Goal: Transaction & Acquisition: Purchase product/service

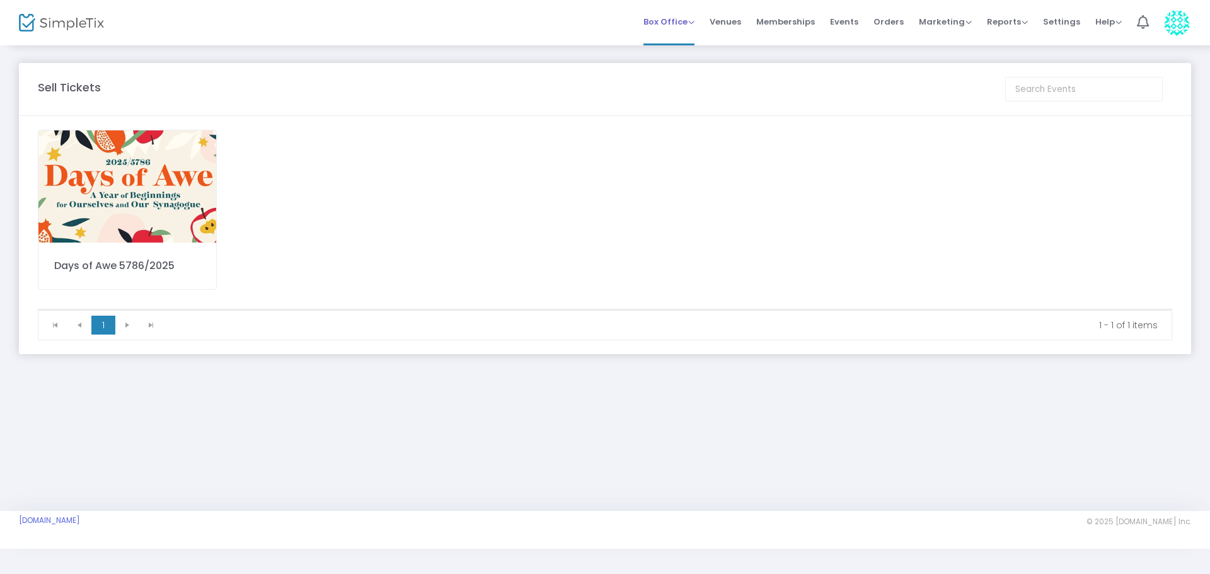
click at [682, 21] on span "Box Office" at bounding box center [668, 22] width 51 height 12
click at [674, 40] on li "Sell Tickets" at bounding box center [688, 42] width 90 height 25
click at [129, 137] on img at bounding box center [127, 186] width 178 height 112
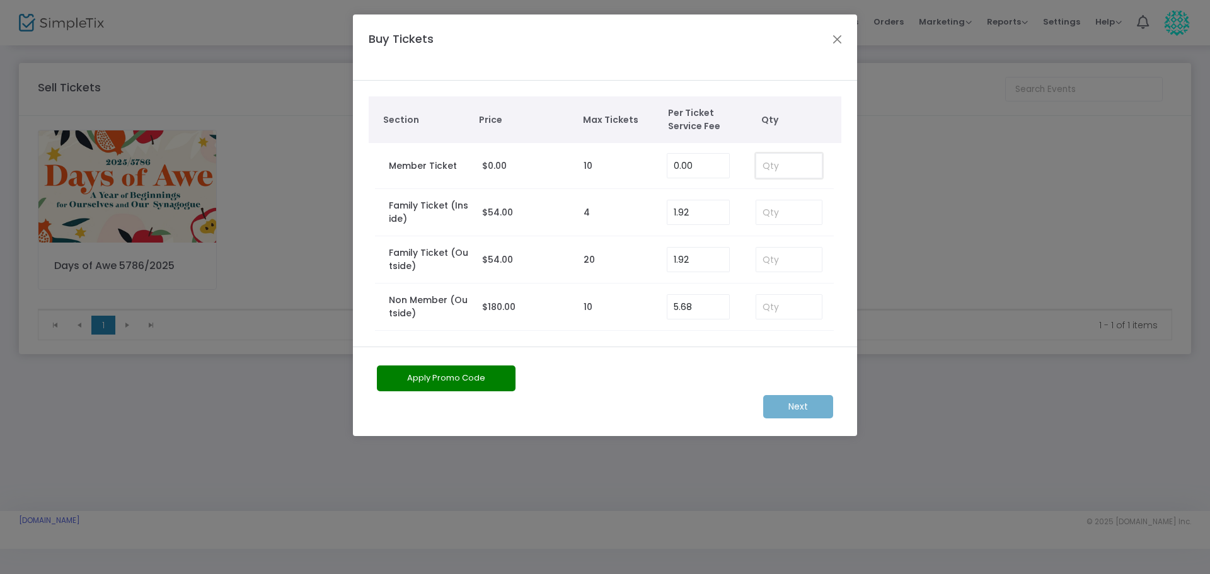
click at [786, 165] on input at bounding box center [789, 166] width 66 height 24
type input "1"
click at [800, 408] on m-button "Next" at bounding box center [798, 406] width 70 height 23
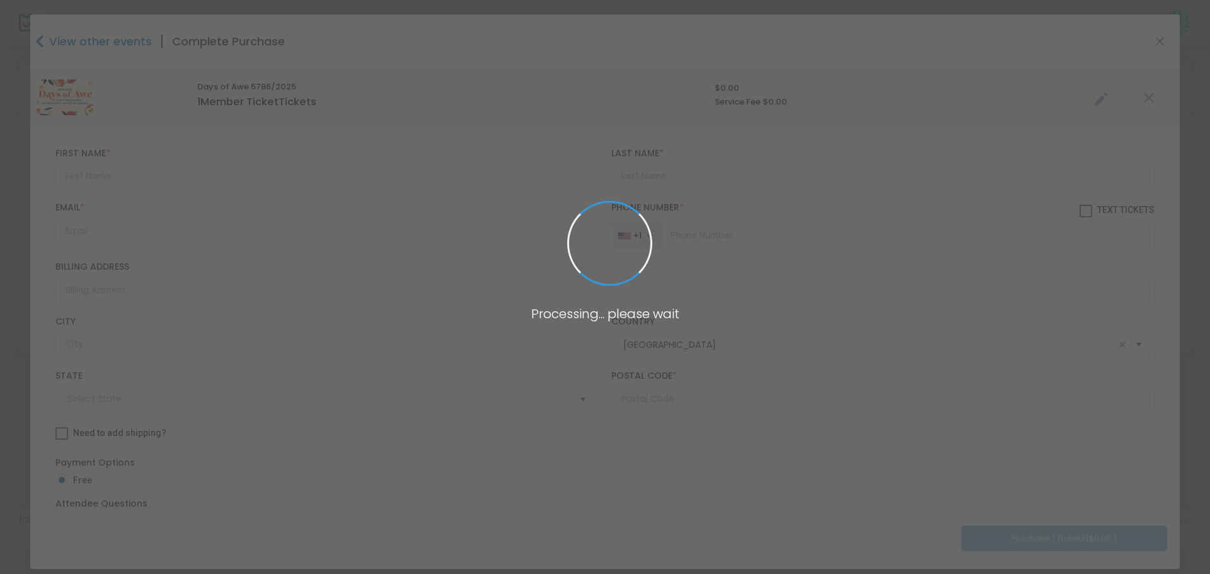
type input "[US_STATE]"
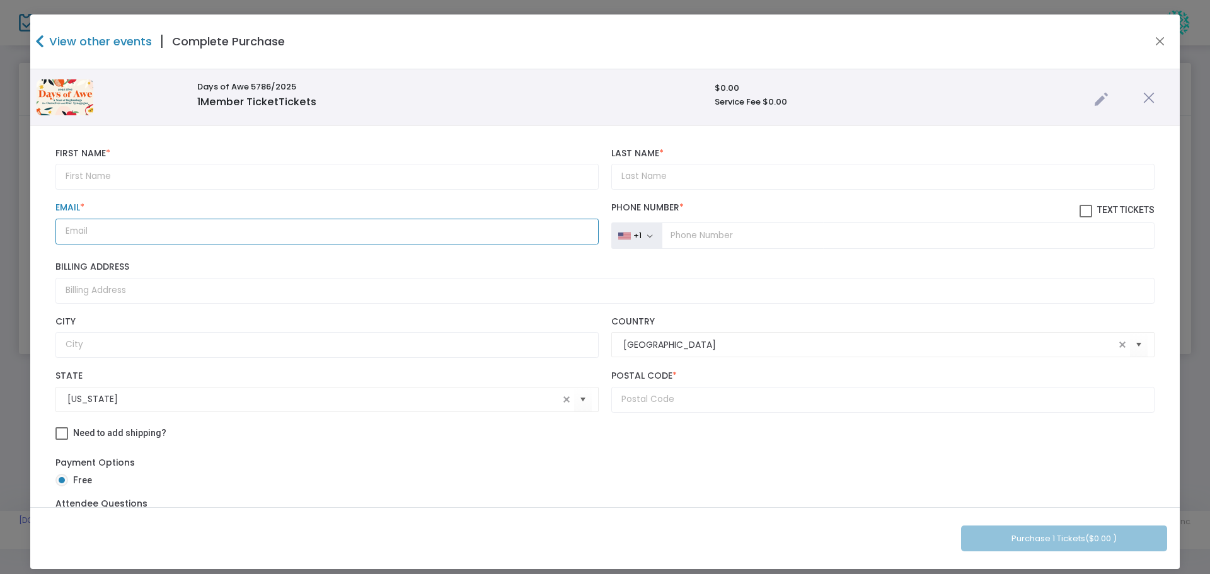
click at [72, 236] on input "Email *" at bounding box center [326, 232] width 543 height 26
paste input "[EMAIL_ADDRESS][DOMAIN_NAME]"
type input "[EMAIL_ADDRESS][DOMAIN_NAME]"
click at [88, 177] on input "text" at bounding box center [326, 177] width 543 height 26
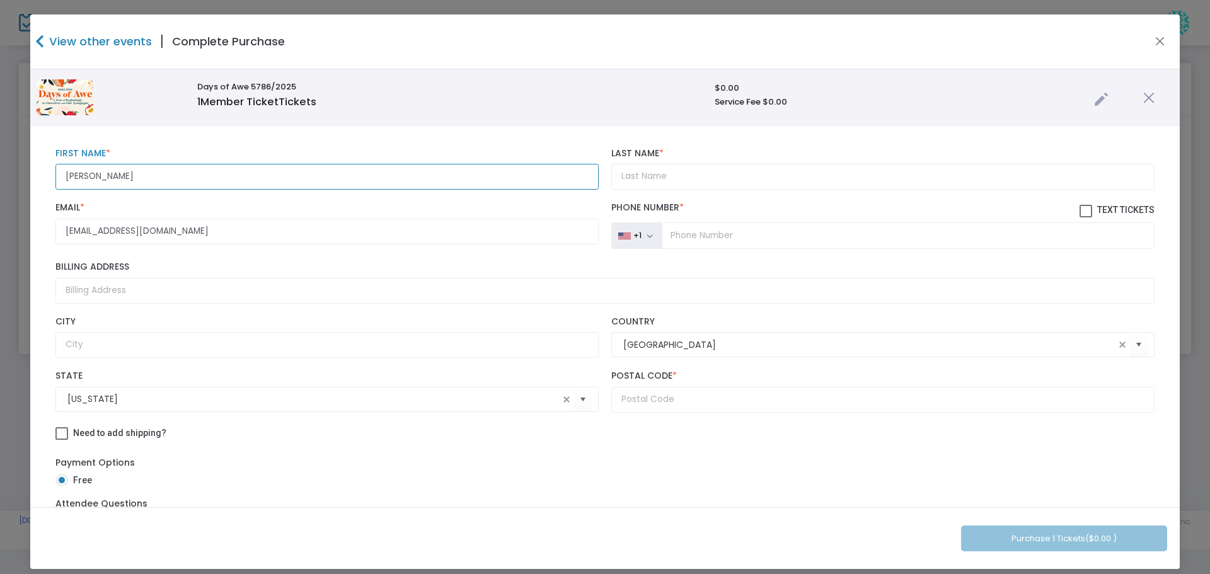
type input "[PERSON_NAME]"
type input "Berkun (R)"
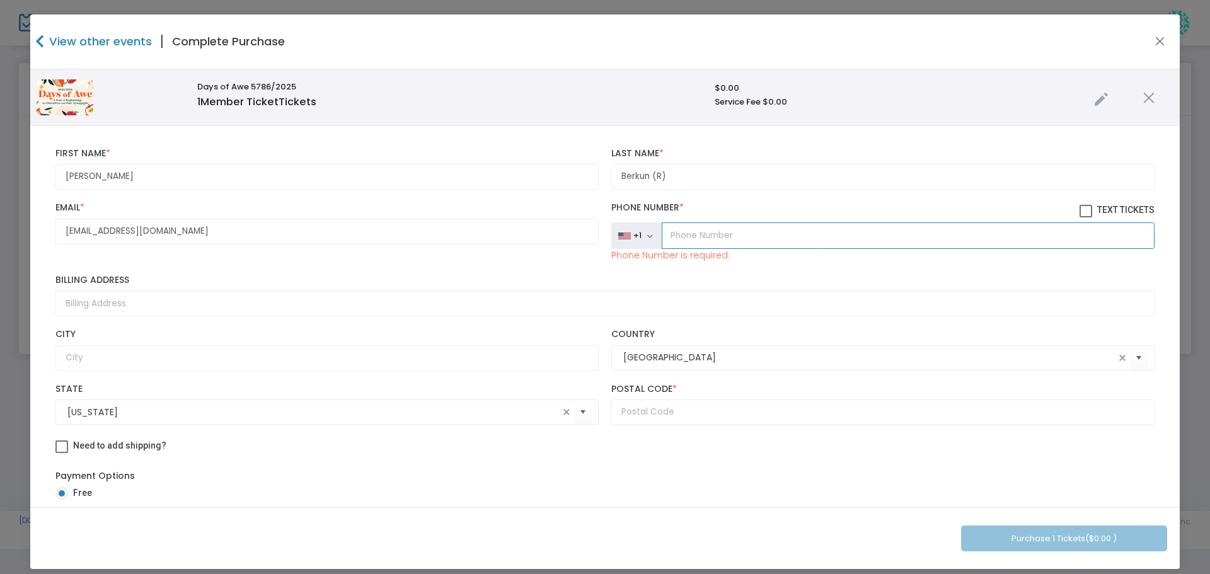
click at [696, 243] on input "tel" at bounding box center [908, 235] width 493 height 26
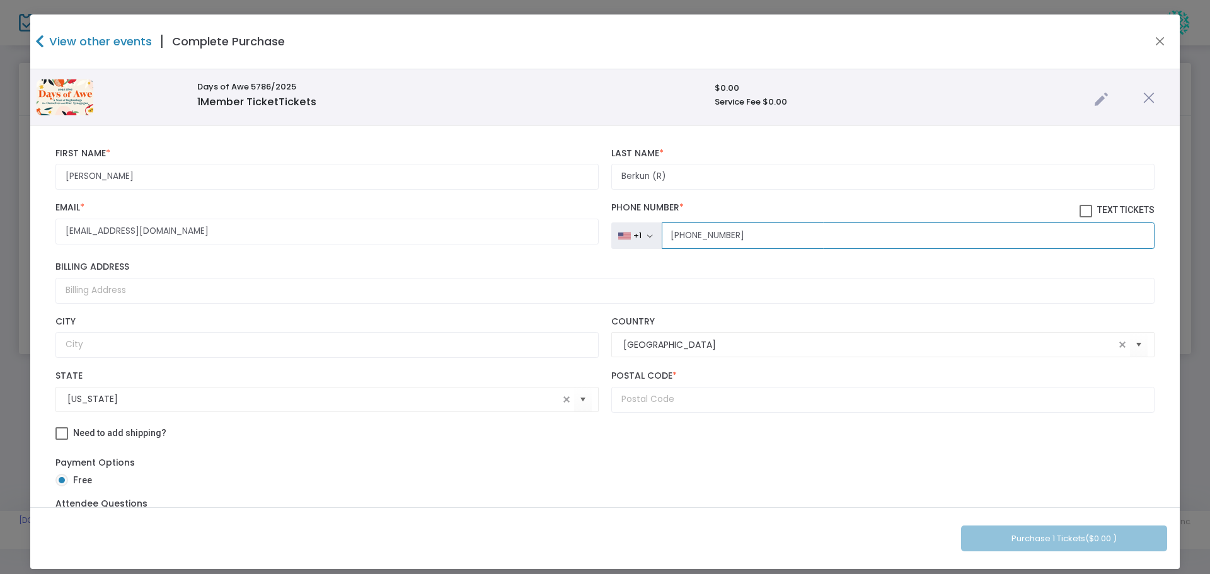
type input "[PHONE_NUMBER]"
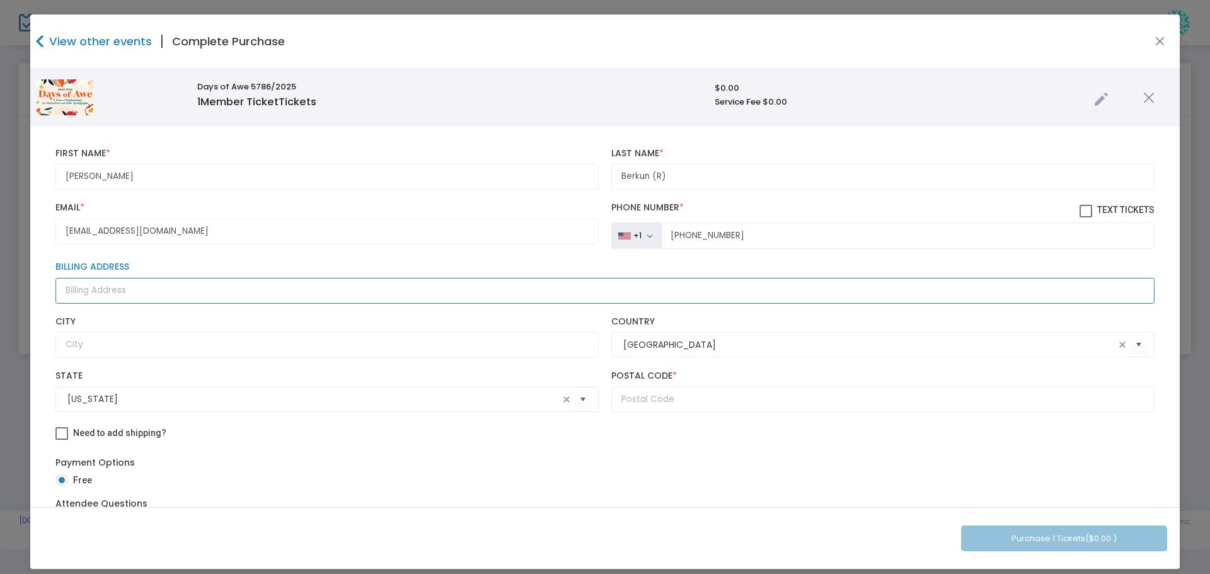
click at [117, 292] on input "Billing Address" at bounding box center [604, 291] width 1099 height 26
type input "[STREET_ADDRESS][PERSON_NAME]"
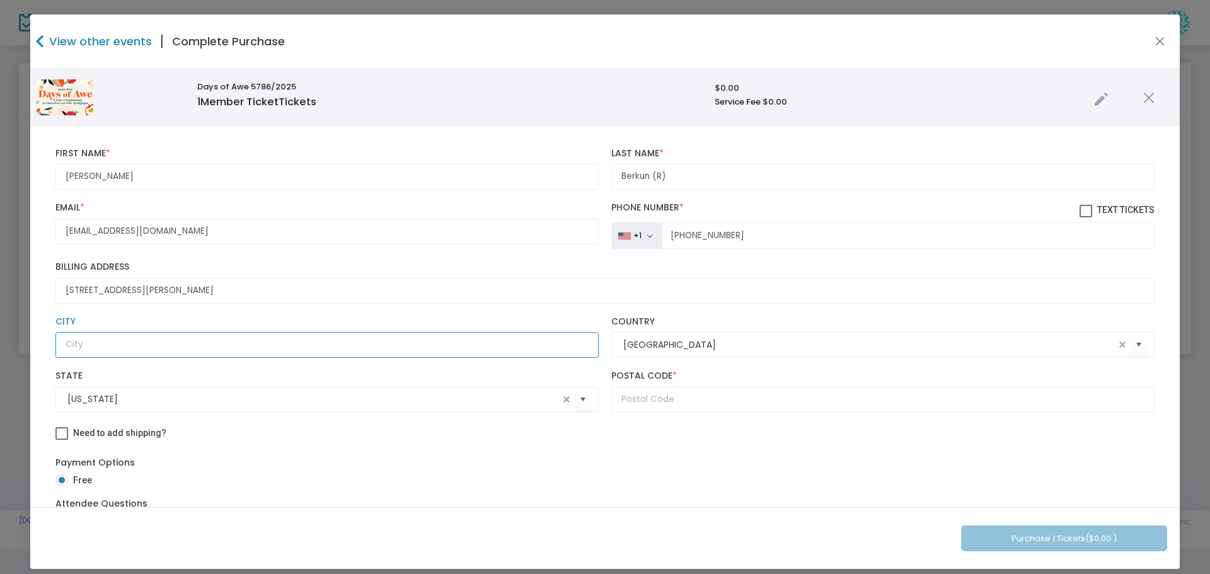
click at [88, 343] on input "text" at bounding box center [326, 345] width 543 height 26
type input "[GEOGRAPHIC_DATA][US_STATE]"
click at [658, 399] on input "text" at bounding box center [882, 400] width 543 height 26
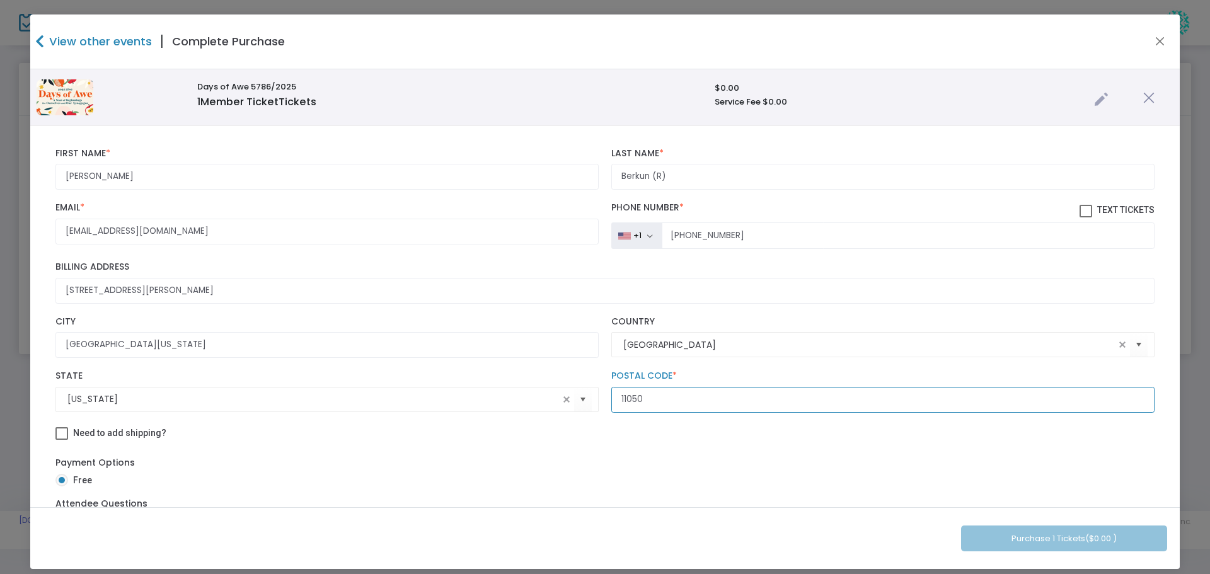
type input "11050"
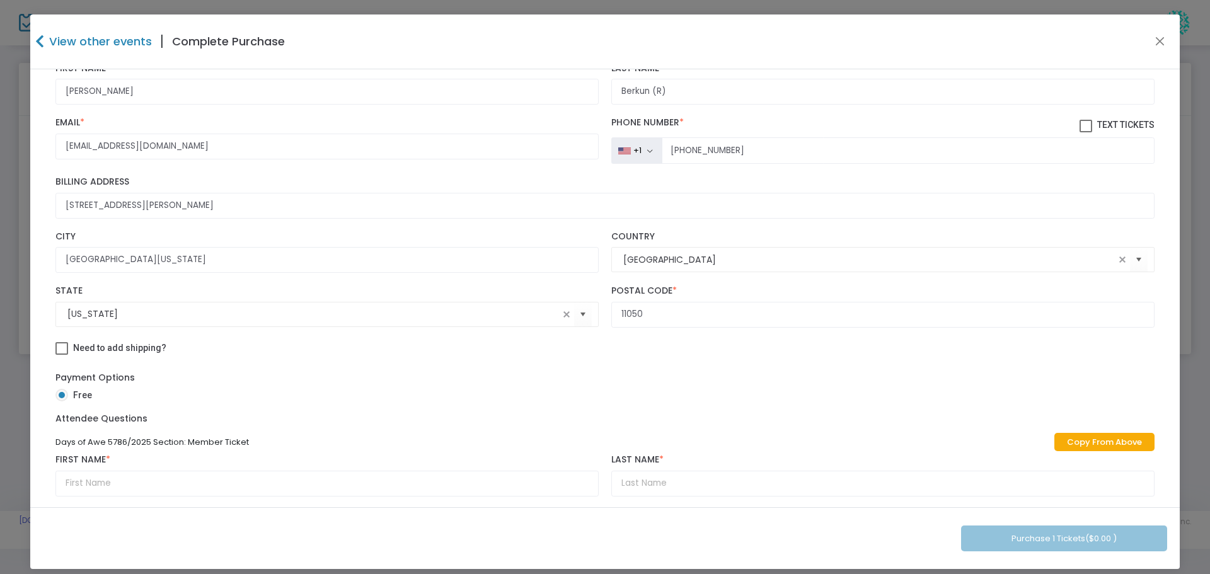
scroll to position [96, 0]
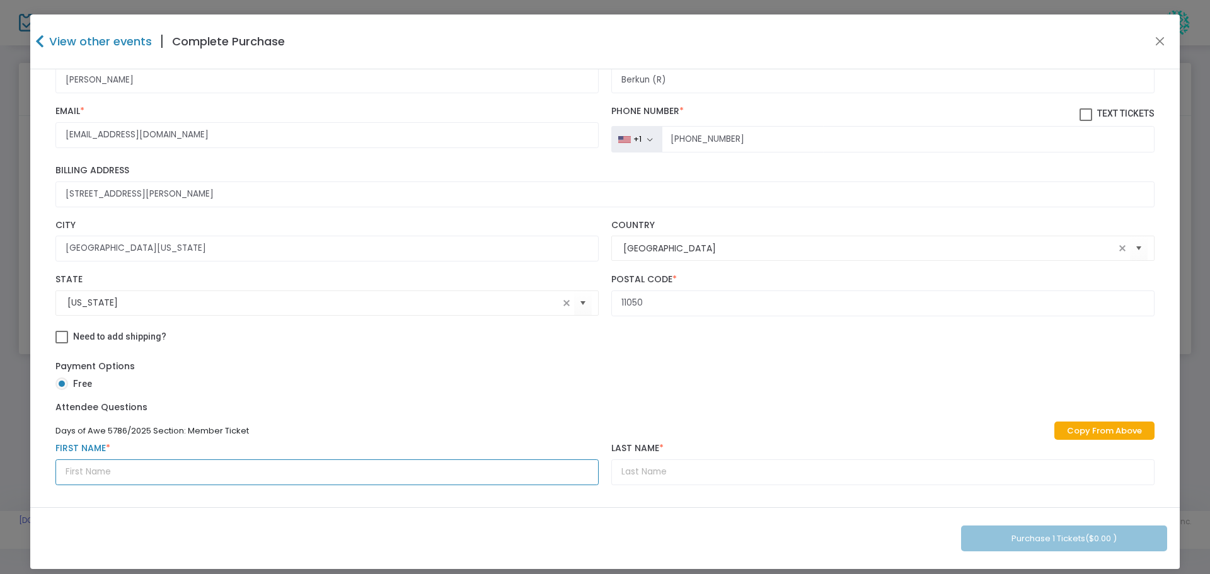
click at [106, 476] on input "text" at bounding box center [326, 472] width 543 height 26
type input "[PERSON_NAME]"
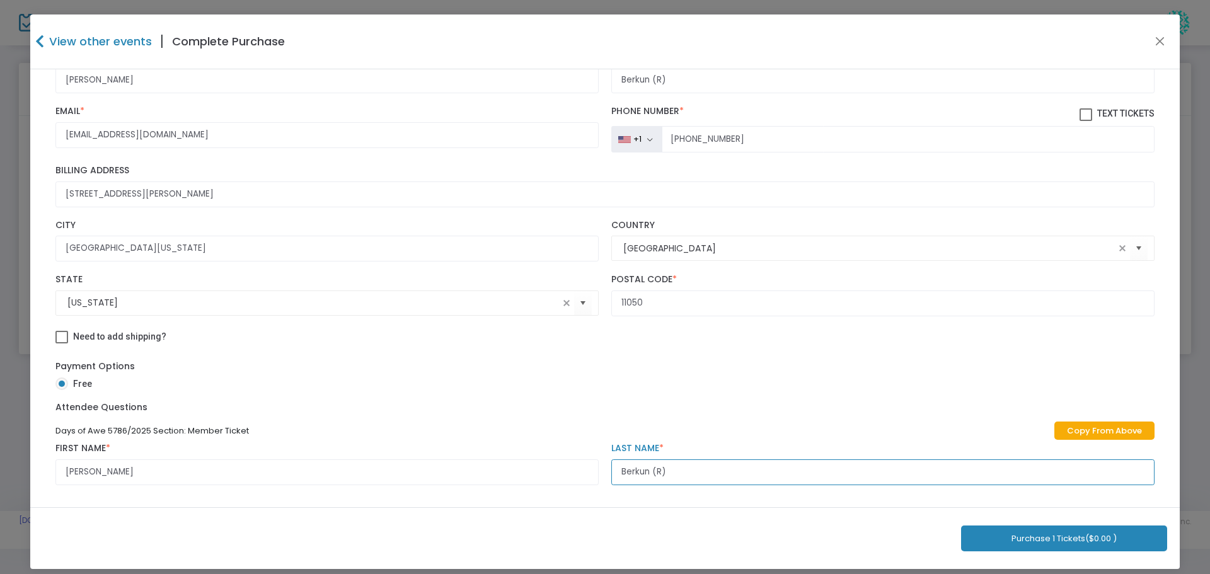
type input "Berkun (R)"
click at [999, 539] on button "Purchase 1 Tickets ($0.00 )" at bounding box center [1064, 538] width 206 height 26
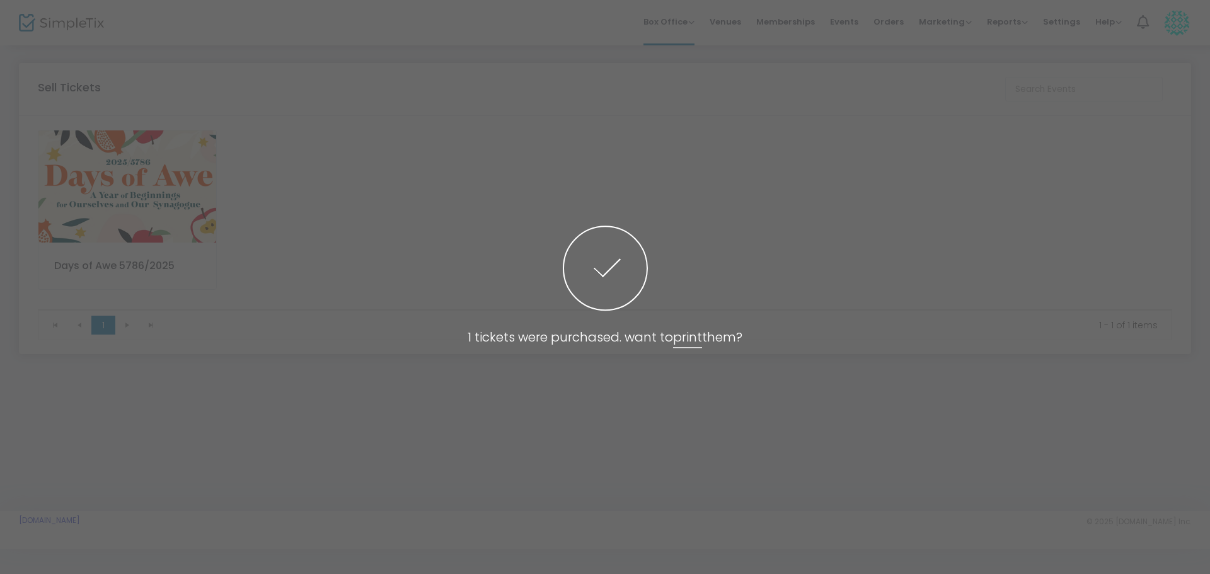
drag, startPoint x: 1208, startPoint y: 339, endPoint x: 1209, endPoint y: 246, distance: 92.6
click at [1209, 246] on span at bounding box center [605, 287] width 1210 height 574
